Goal: Task Accomplishment & Management: Use online tool/utility

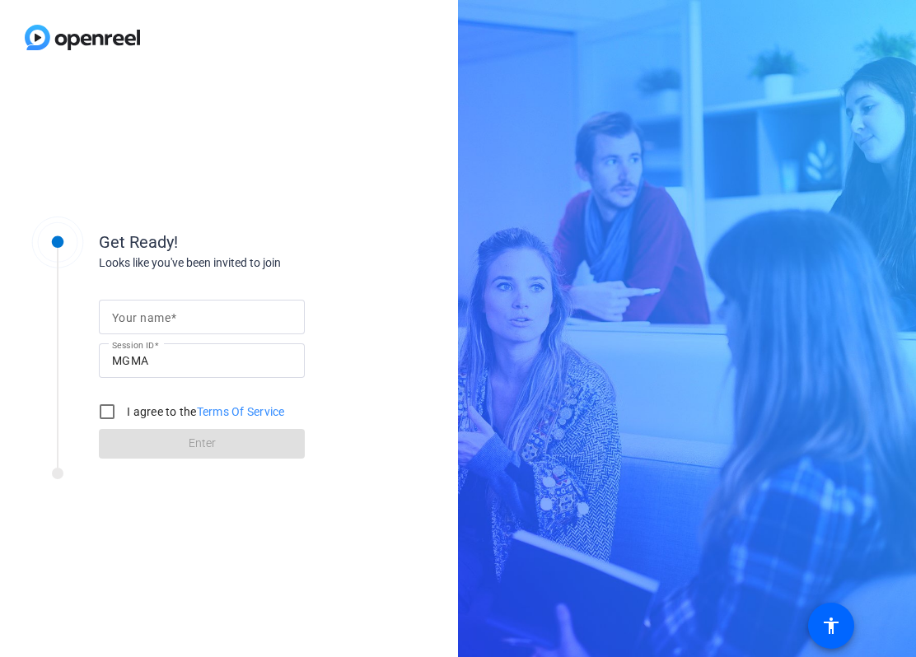
click at [197, 323] on input "Your name" at bounding box center [201, 317] width 179 height 20
type input "[PERSON_NAME]"
click at [100, 415] on input "I agree to the Terms Of Service" at bounding box center [107, 411] width 33 height 33
checkbox input "true"
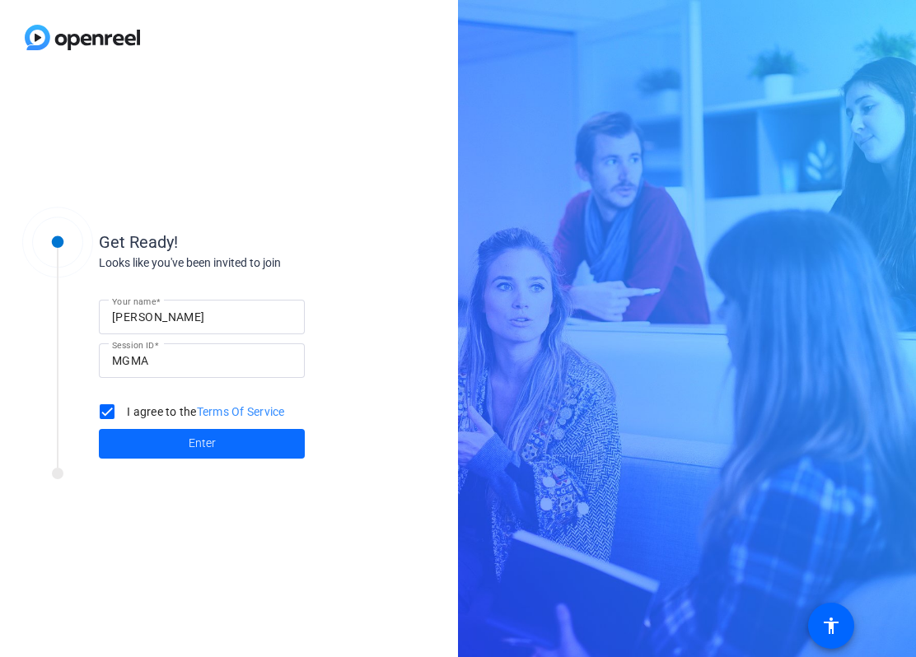
click at [150, 449] on span at bounding box center [202, 444] width 206 height 40
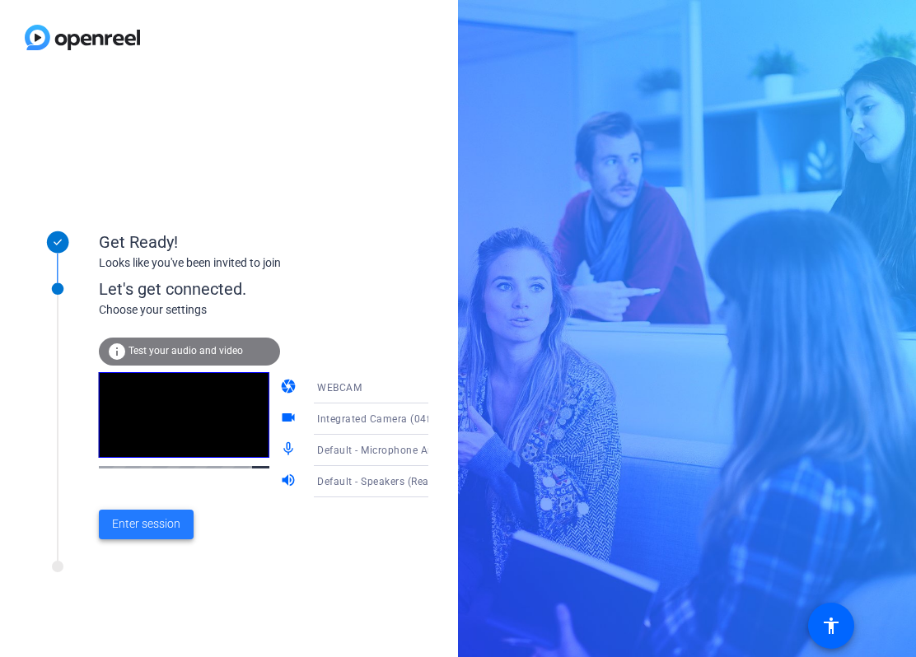
click at [157, 527] on span "Enter session" at bounding box center [146, 523] width 68 height 17
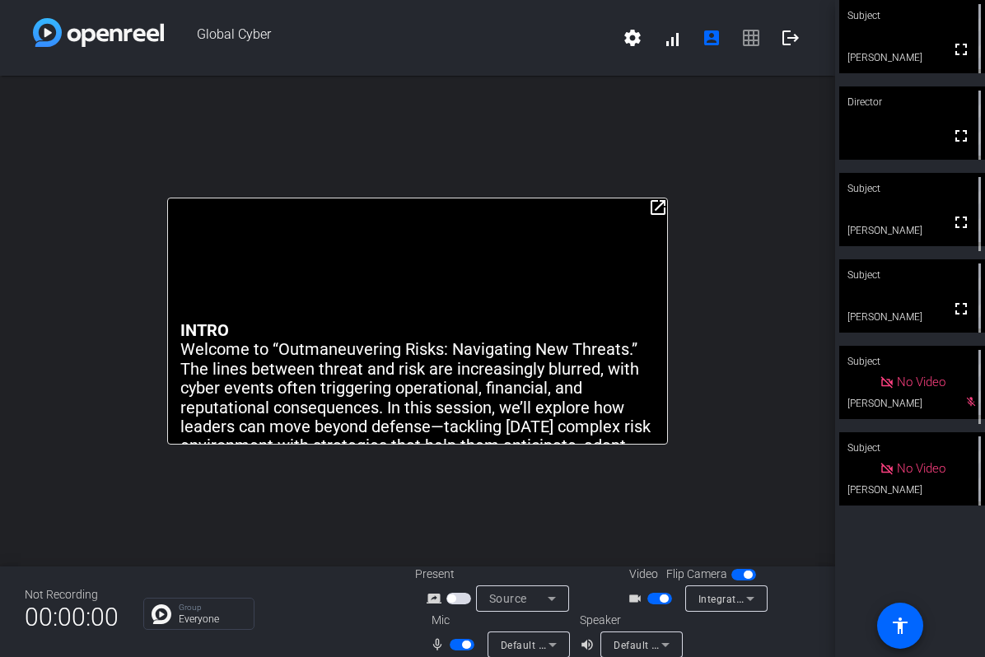
click at [647, 593] on span "button" at bounding box center [659, 599] width 25 height 12
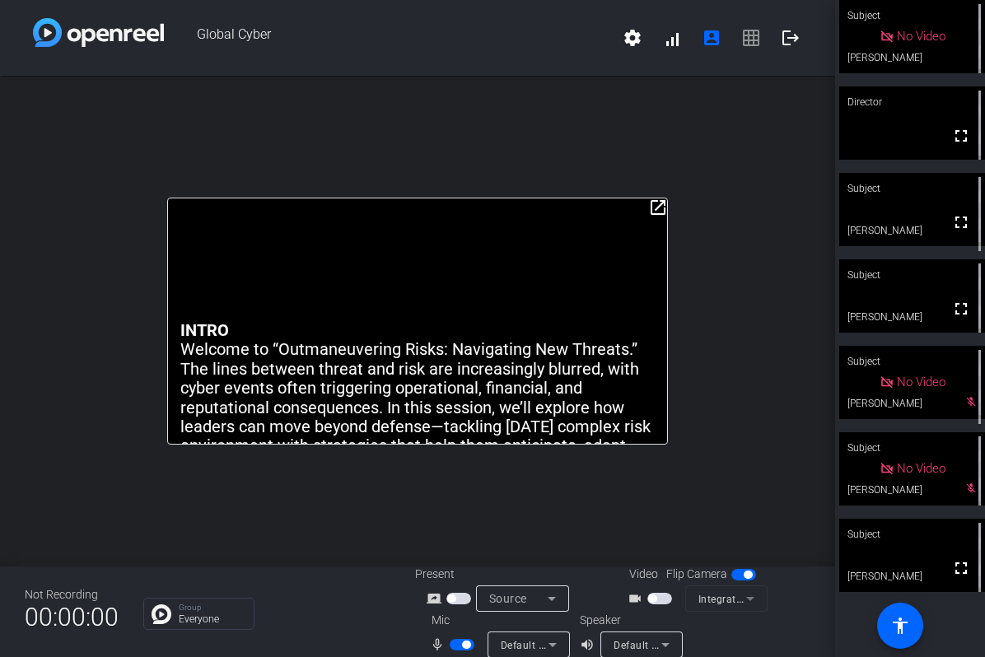
click at [658, 594] on span "button" at bounding box center [659, 599] width 25 height 12
click at [557, 641] on icon at bounding box center [553, 645] width 20 height 20
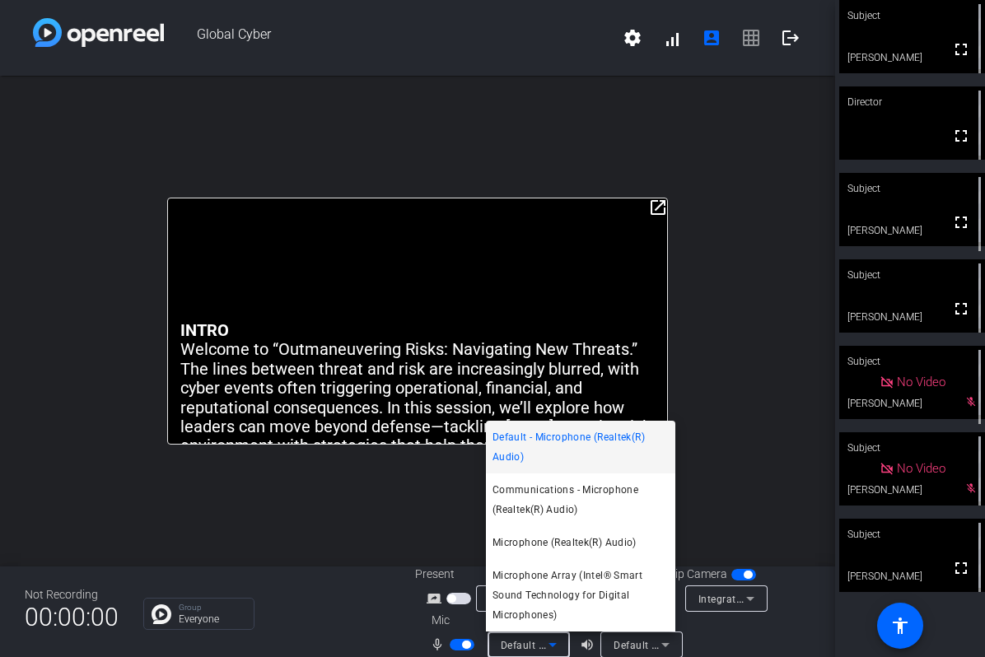
click at [738, 356] on div at bounding box center [492, 328] width 985 height 657
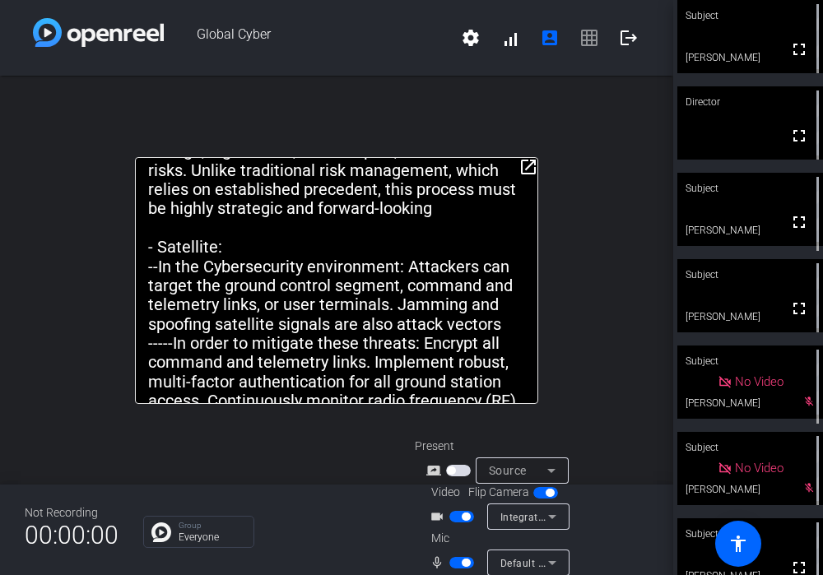
click at [361, 44] on span "Global Cyber" at bounding box center [307, 38] width 287 height 40
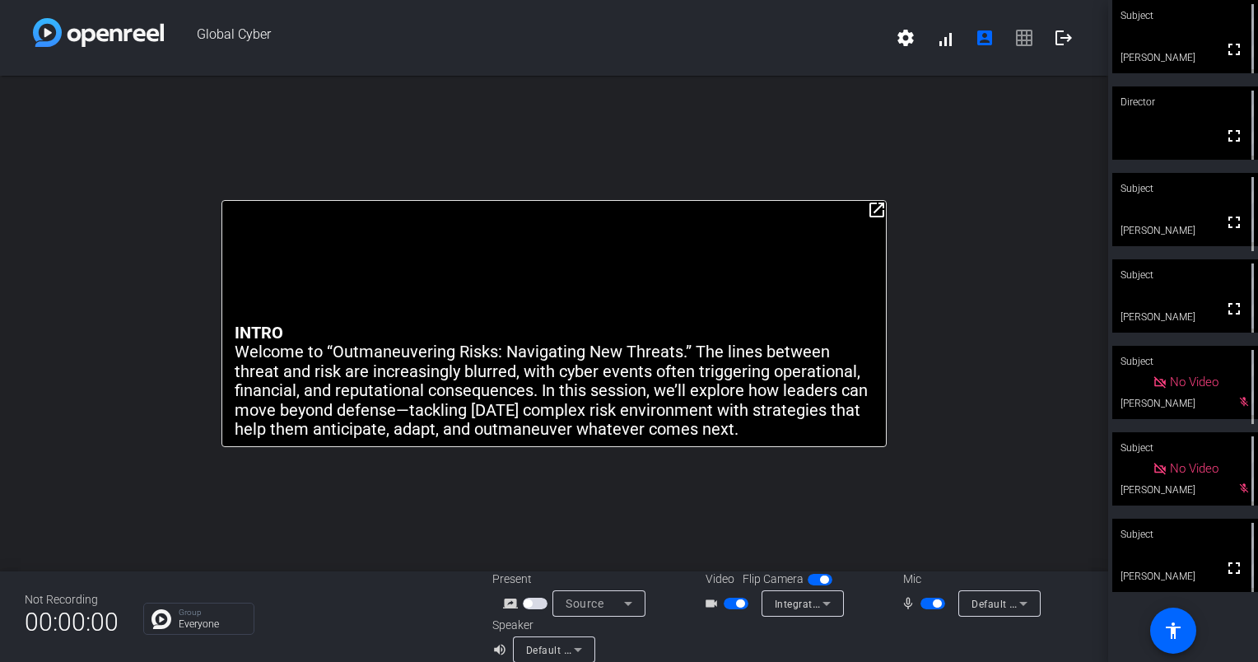
click at [915, 213] on video at bounding box center [1185, 209] width 146 height 73
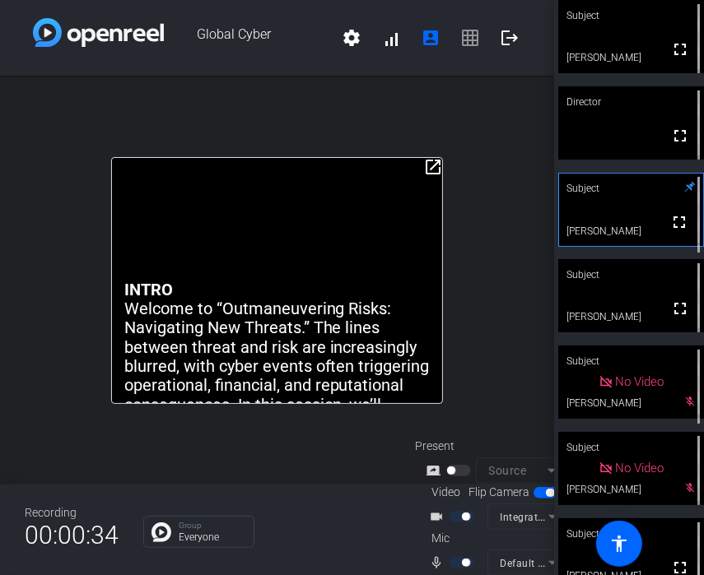
click at [636, 210] on video at bounding box center [631, 210] width 144 height 72
click at [636, 210] on video at bounding box center [631, 209] width 146 height 73
